Goal: Check status: Check status

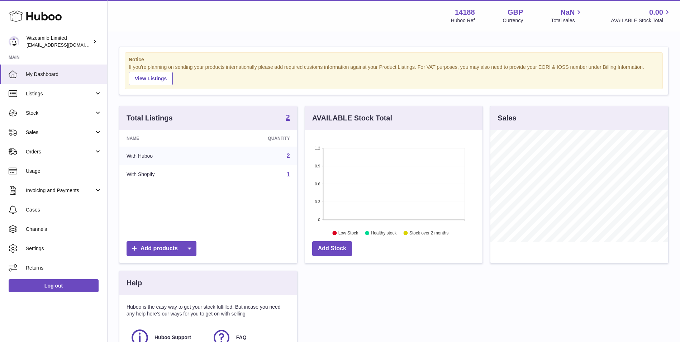
scroll to position [112, 177]
click at [60, 114] on span "Stock" at bounding box center [60, 113] width 68 height 7
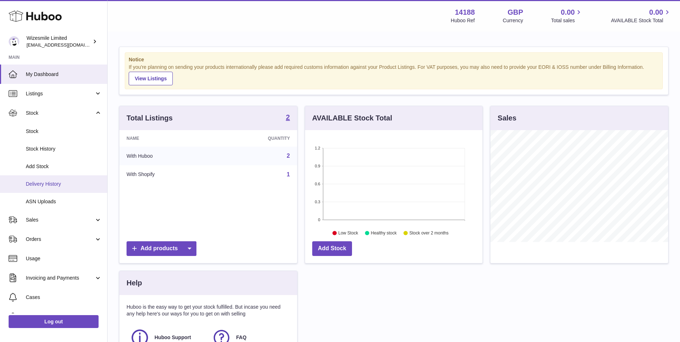
click at [68, 190] on link "Delivery History" at bounding box center [53, 184] width 107 height 18
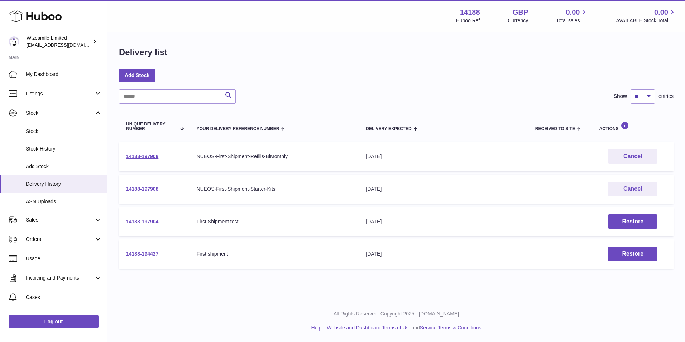
click at [155, 186] on link "14188-197908" at bounding box center [142, 189] width 32 height 6
click at [141, 187] on link "14188-197908" at bounding box center [142, 189] width 32 height 6
click at [151, 155] on link "14188-197909" at bounding box center [142, 156] width 32 height 6
click at [138, 188] on link "14188-197908" at bounding box center [142, 189] width 32 height 6
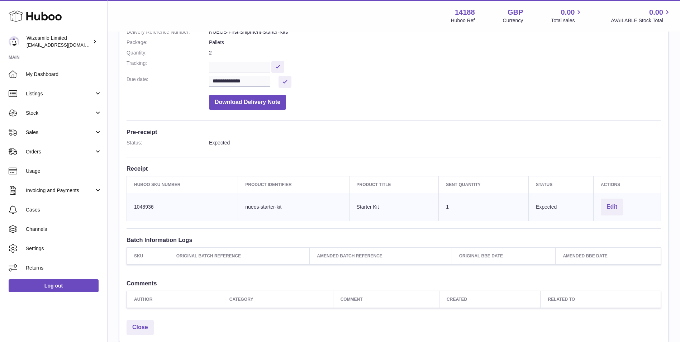
scroll to position [119, 0]
